Goal: Task Accomplishment & Management: Manage account settings

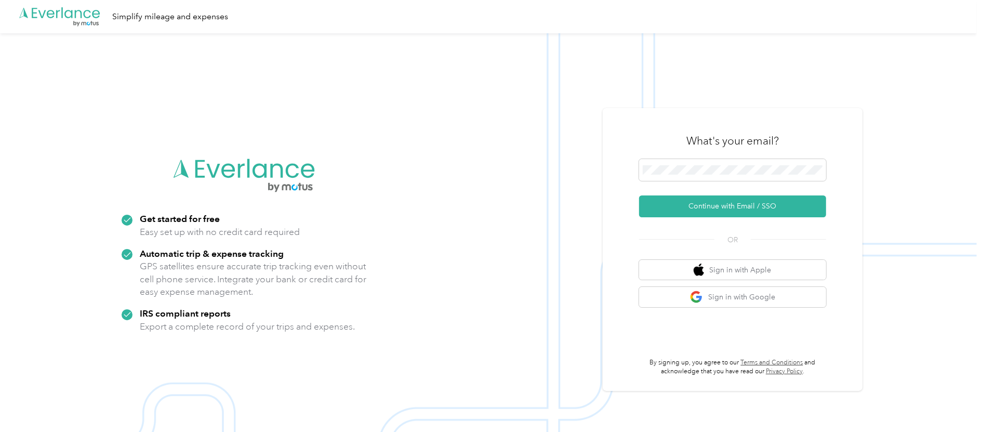
click at [653, 155] on div "What's your email?" at bounding box center [732, 141] width 187 height 36
click at [658, 163] on span at bounding box center [732, 170] width 187 height 22
click at [657, 155] on div "What's your email?" at bounding box center [732, 141] width 187 height 36
click at [739, 205] on button "Continue with Email / SSO" at bounding box center [732, 206] width 187 height 22
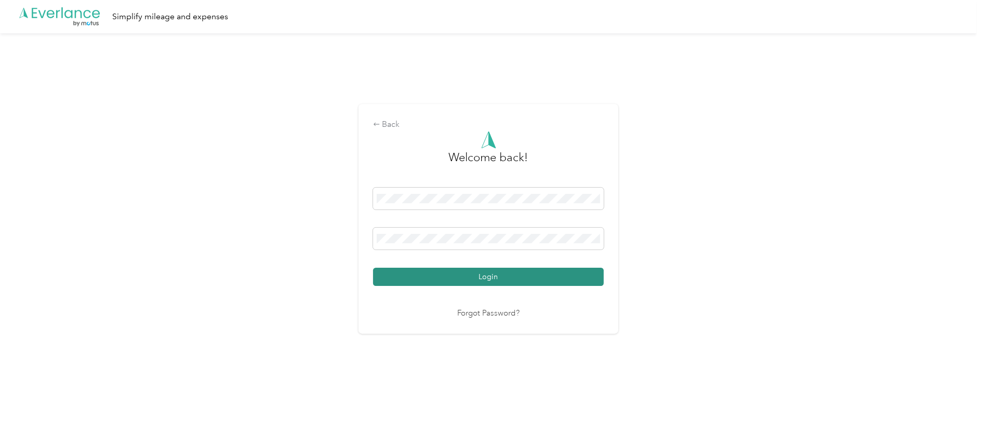
click at [504, 278] on button "Login" at bounding box center [488, 277] width 231 height 18
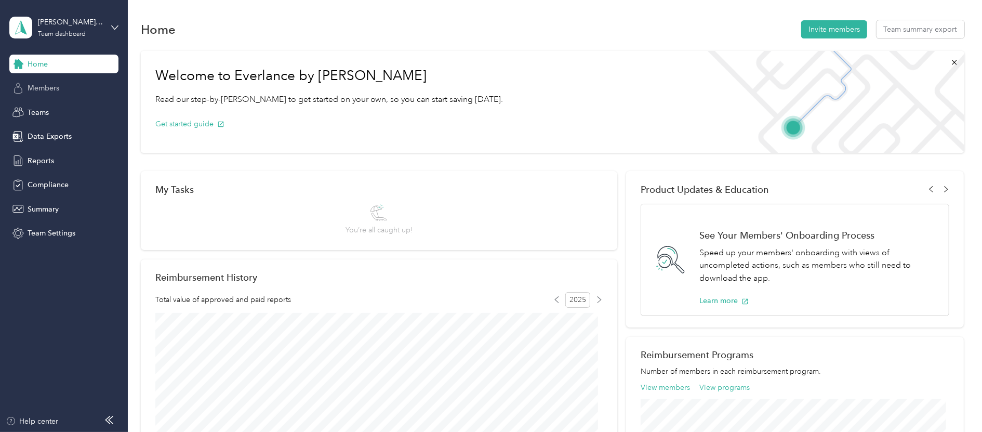
click at [46, 89] on span "Members" at bounding box center [44, 88] width 32 height 11
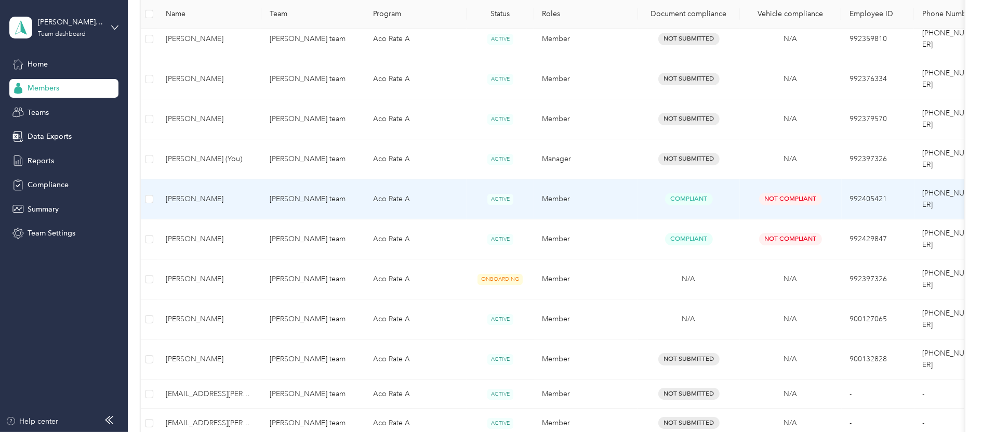
scroll to position [311, 0]
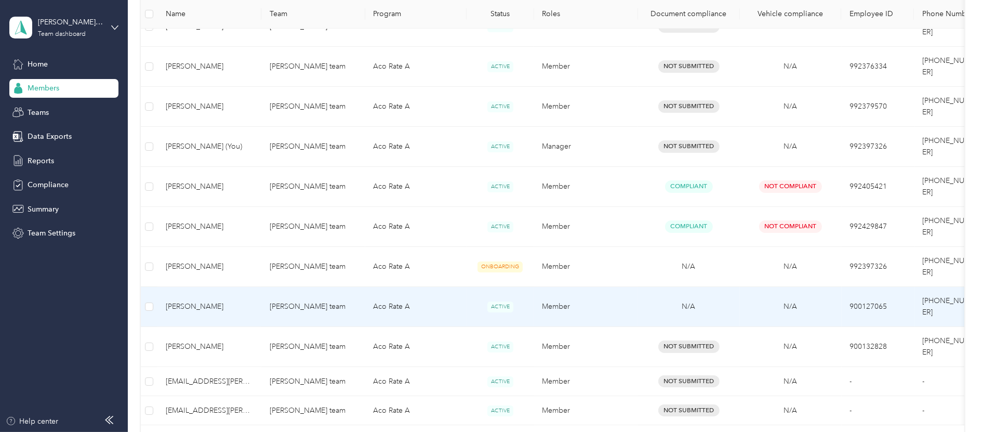
click at [196, 301] on span "[PERSON_NAME]" at bounding box center [209, 306] width 87 height 11
click at [196, 431] on div "Drag to resize Click to close Loading member data" at bounding box center [488, 432] width 977 height 0
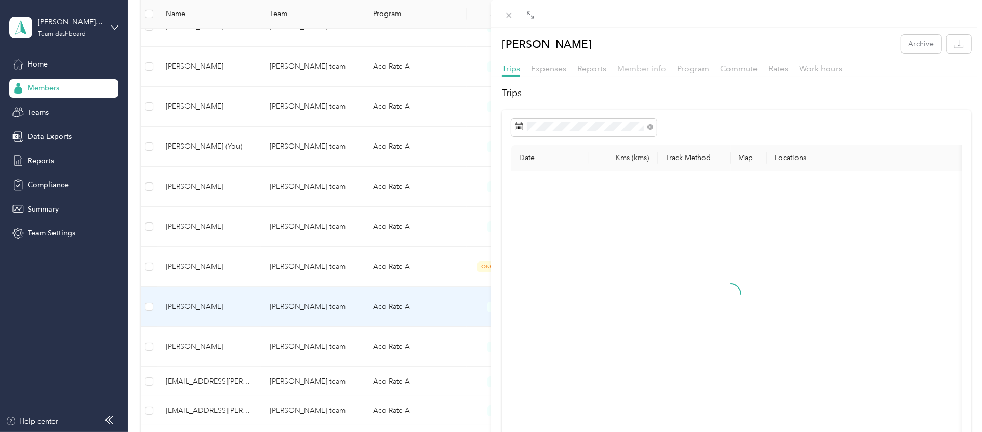
click at [650, 68] on span "Member info" at bounding box center [641, 68] width 49 height 10
